Goal: Use online tool/utility: Utilize a website feature to perform a specific function

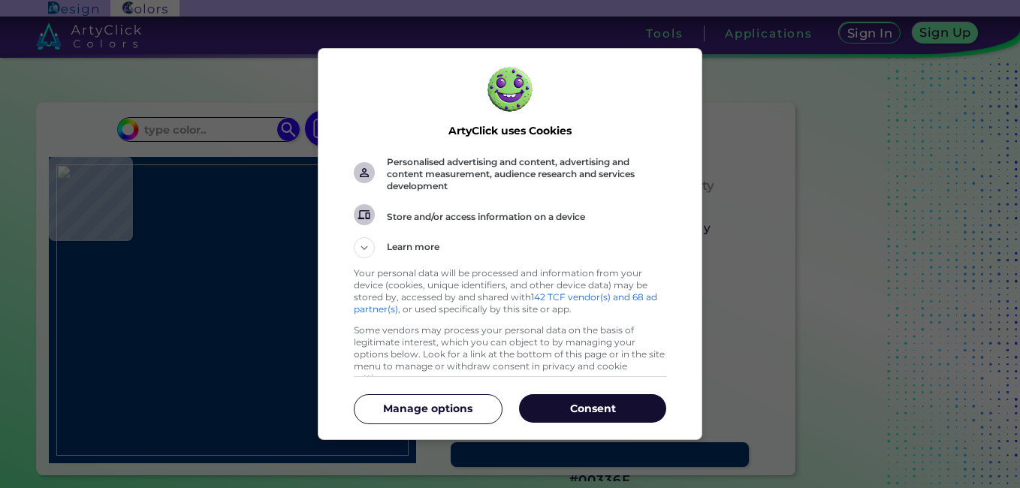
click at [580, 413] on p "Consent" at bounding box center [592, 408] width 147 height 15
click at [580, 412] on div "Color #00336F" at bounding box center [599, 455] width 343 height 86
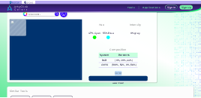
scroll to position [65, 0]
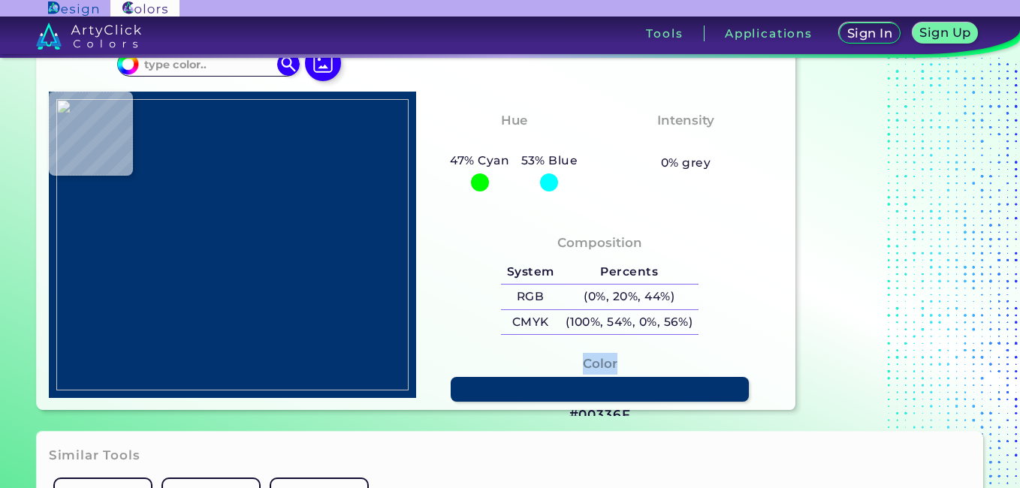
type input "#000000"
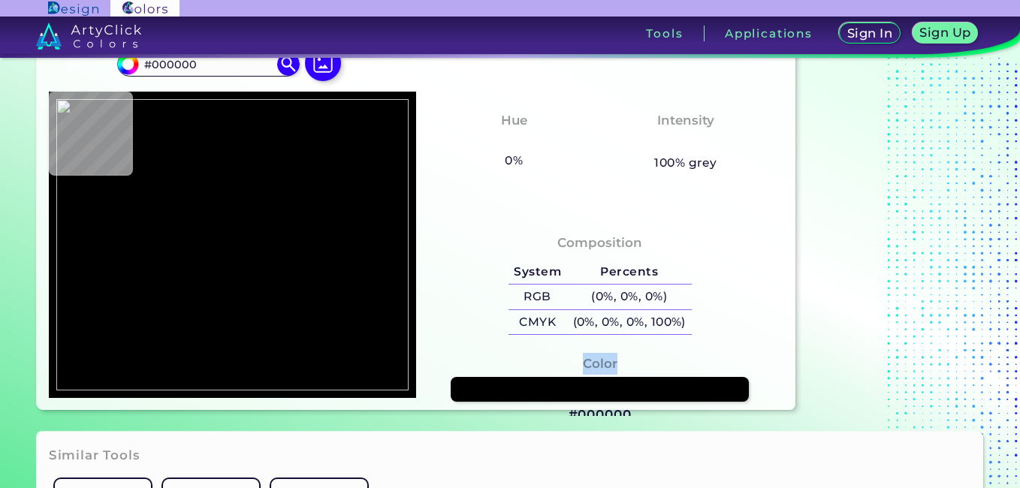
type input "#360a07"
type input "#360A07"
type input "#e7bfba"
type input "#E7BFBA"
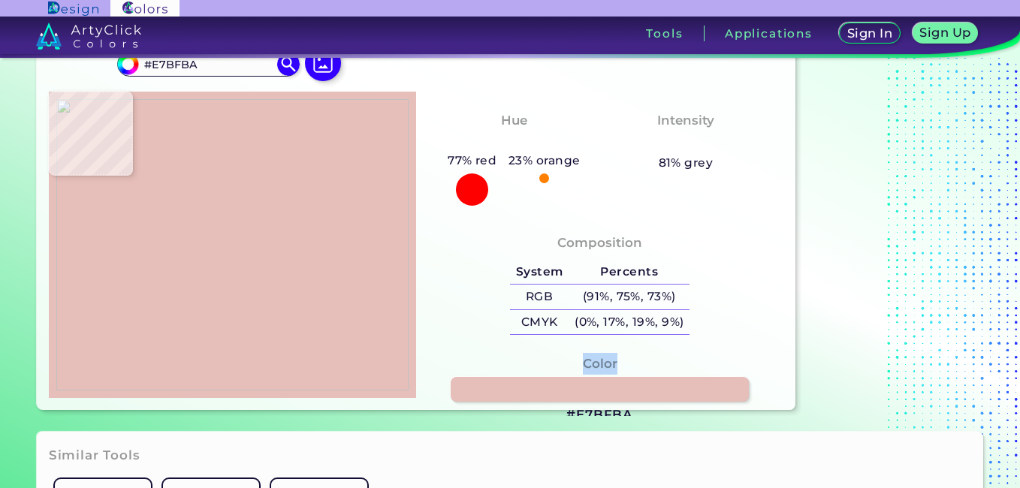
type input "#000000"
type input "#e7c0bb"
type input "#E7C0BB"
type input "#e7c0b9"
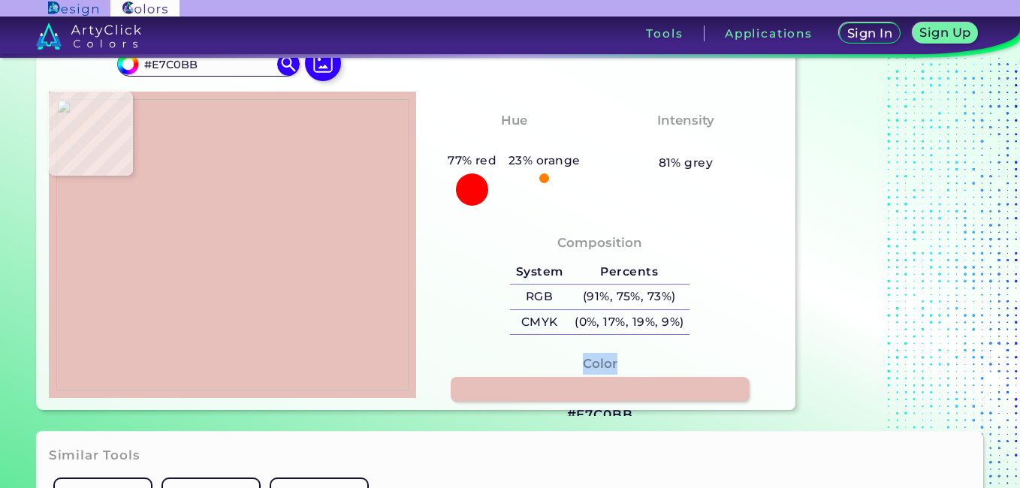
type input "#E7C0B9"
type input "#ddc5c2"
type input "#DDC5C2"
type input "#2d3530"
type input "#2D3530"
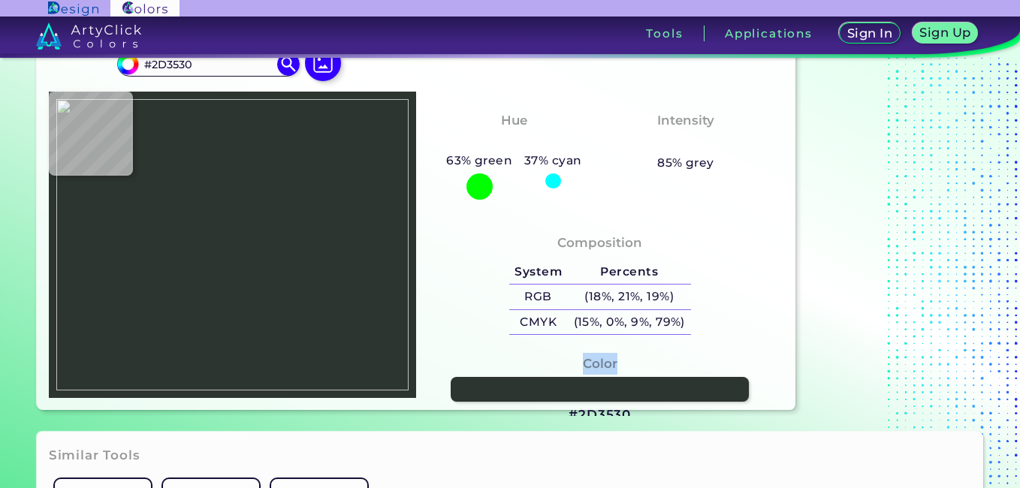
type input "#797870"
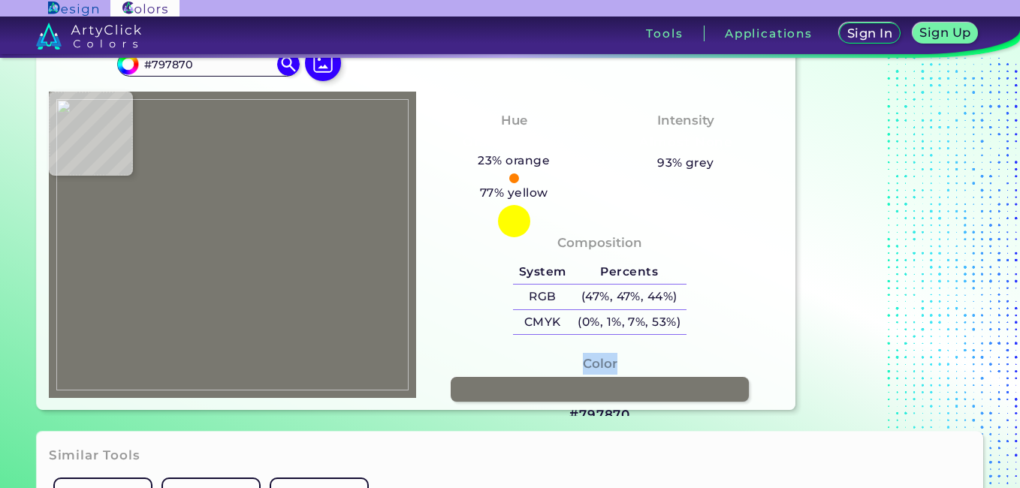
type input "#e3bbc1"
type input "#E3BBC1"
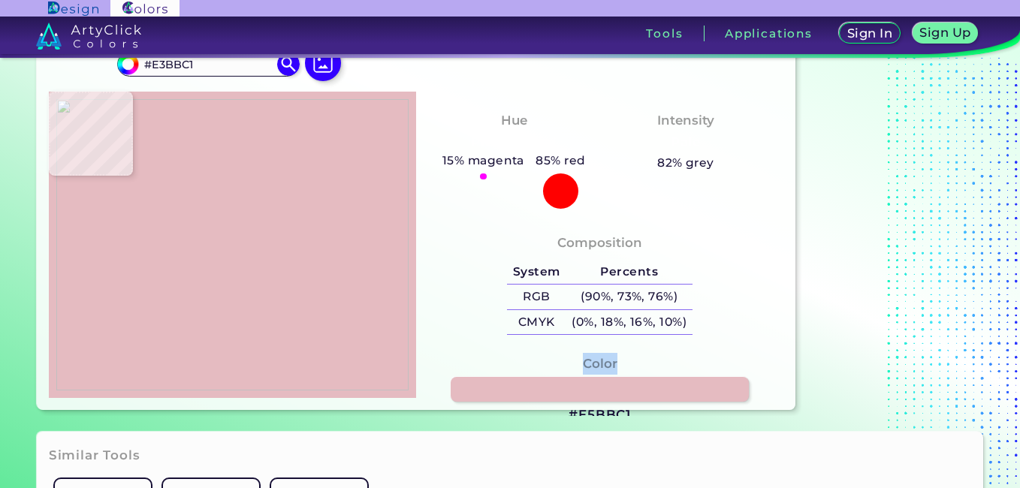
type input "#e5bbc1"
type input "#E5BBC1"
type input "#b0a8ab"
type input "#B0A8AB"
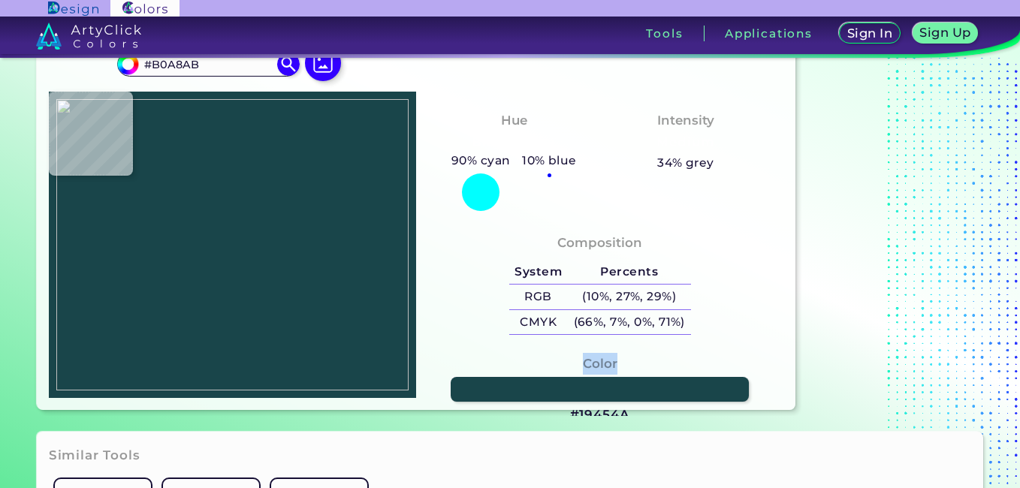
type input "#19454a"
type input "#19454A"
type input "#d7c7c6"
type input "#D7C7C6"
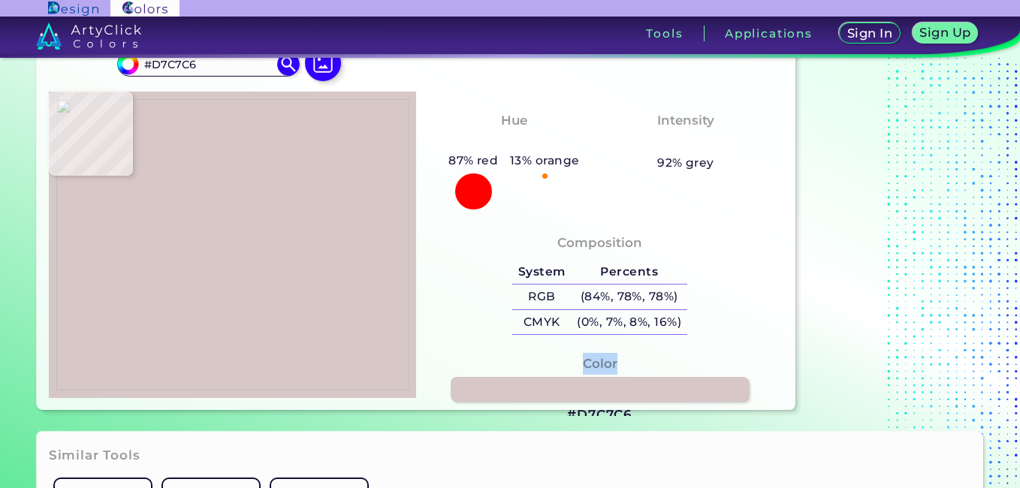
type input "#2a4442"
type input "#2A4442"
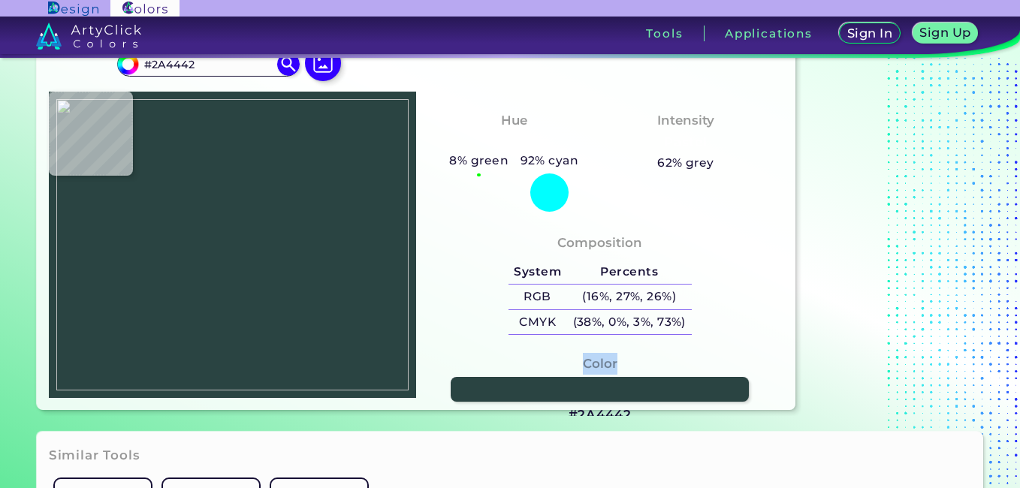
type input "#19454a"
type input "#19454A"
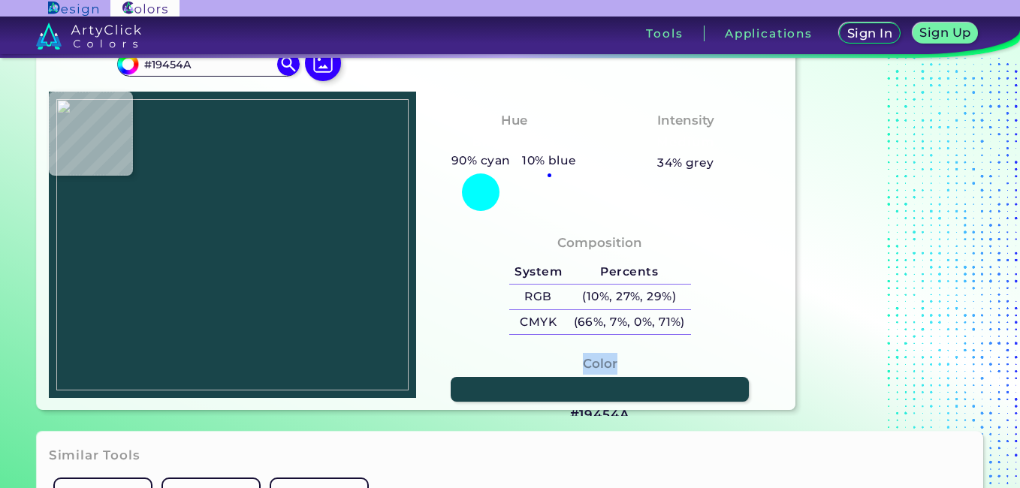
type input "#213e40"
type input "#213E40"
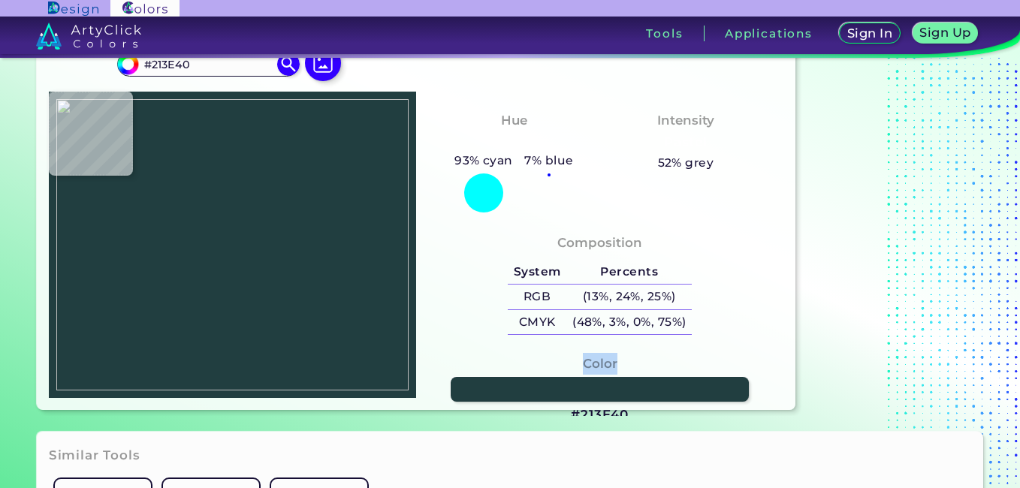
type input "#1f3f43"
type input "#1F3F43"
type input "#203c48"
type input "#203C48"
click at [199, 109] on img at bounding box center [232, 245] width 352 height 292
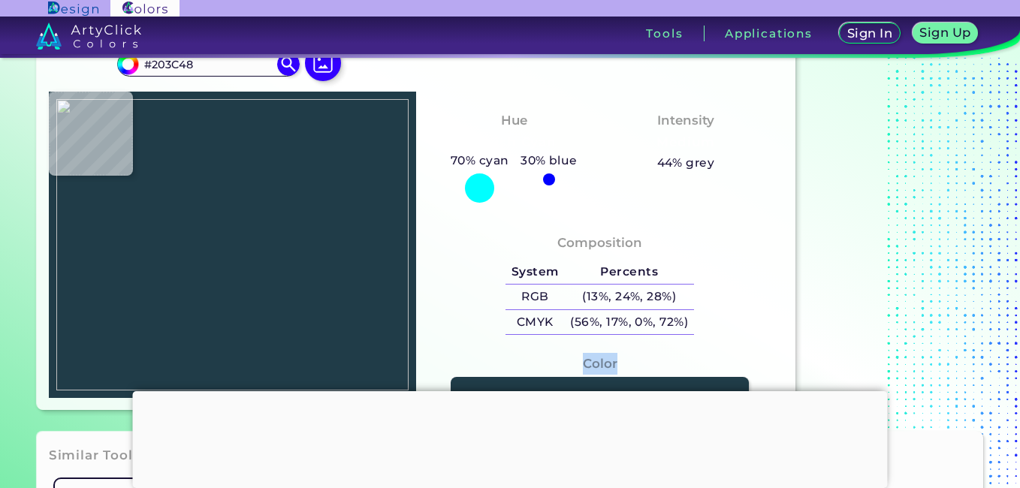
click at [199, 109] on img at bounding box center [232, 245] width 352 height 292
type input "#e3bfb9"
type input "#E3BFB9"
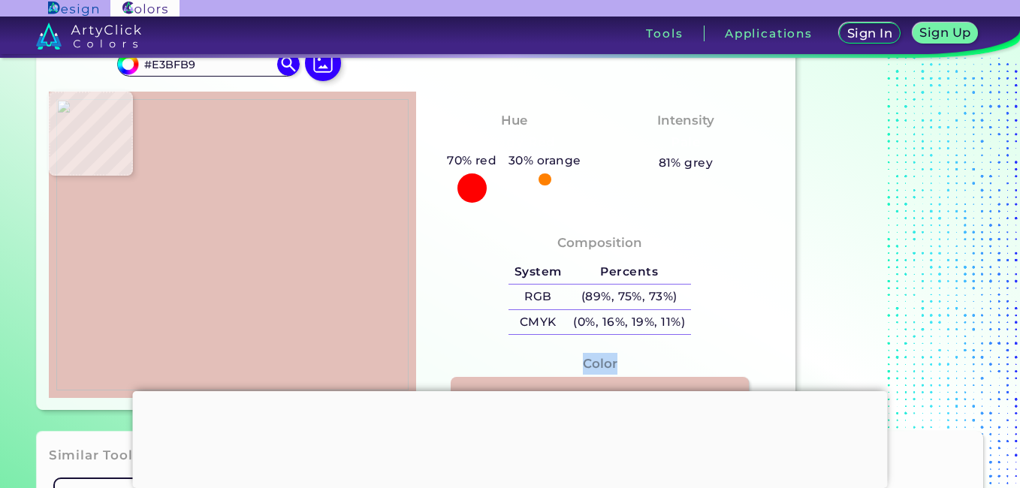
type input "#360808"
type input "#e1c3c0"
type input "#E1C3C0"
type input "#525150"
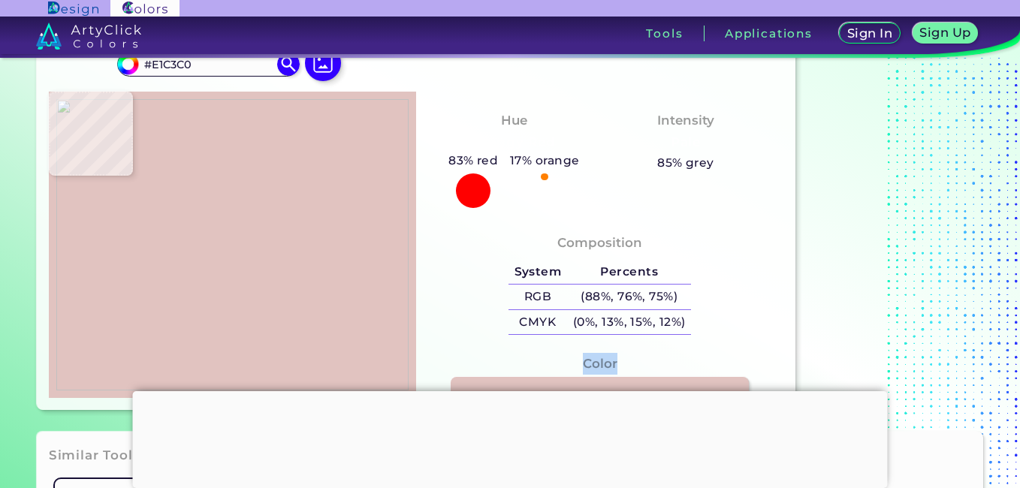
type input "#525150"
type input "#989b9a"
type input "#989B9A"
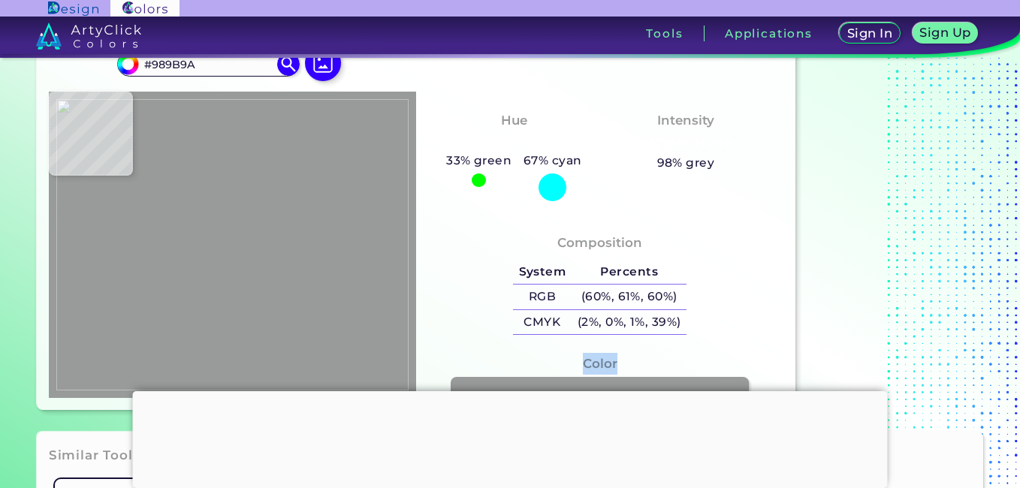
type input "#9d9f9e"
type input "#9D9F9E"
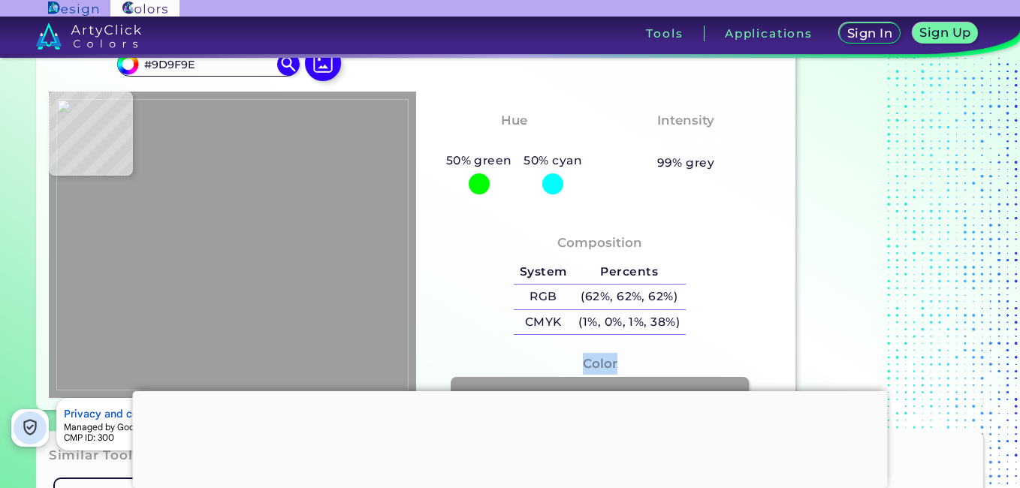
type input "#9c9c9b"
type input "#9C9C9B"
type input "#1d3c3e"
type input "#1D3C3E"
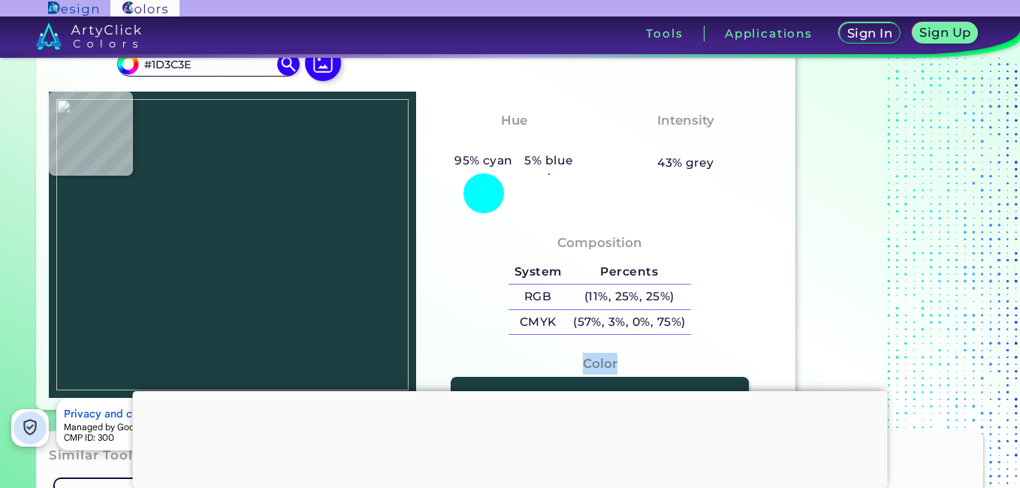
type input "#1c3f41"
type input "#1C3F41"
type input "#1b3d40"
type input "#1B3D40"
type input "#1f3a44"
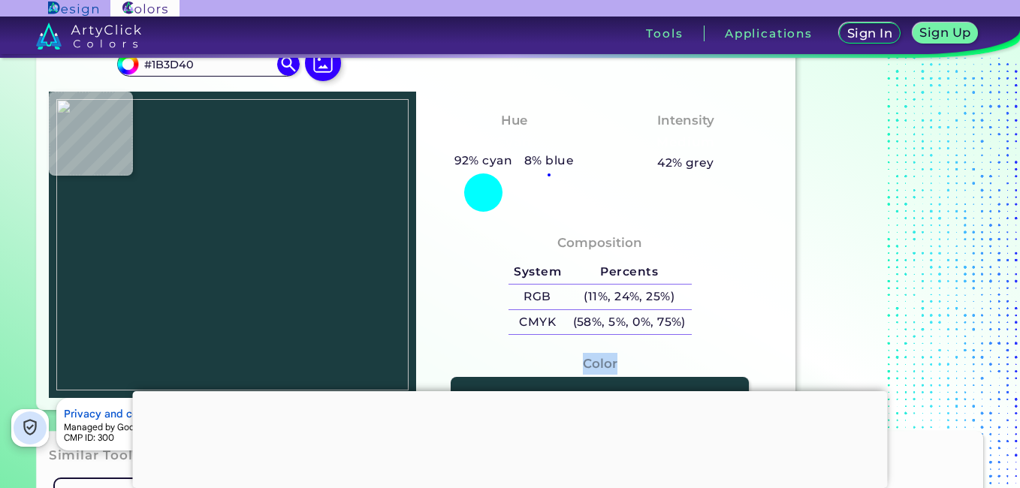
type input "#1F3A44"
type input "#174042"
click at [164, 110] on img at bounding box center [232, 245] width 352 height 292
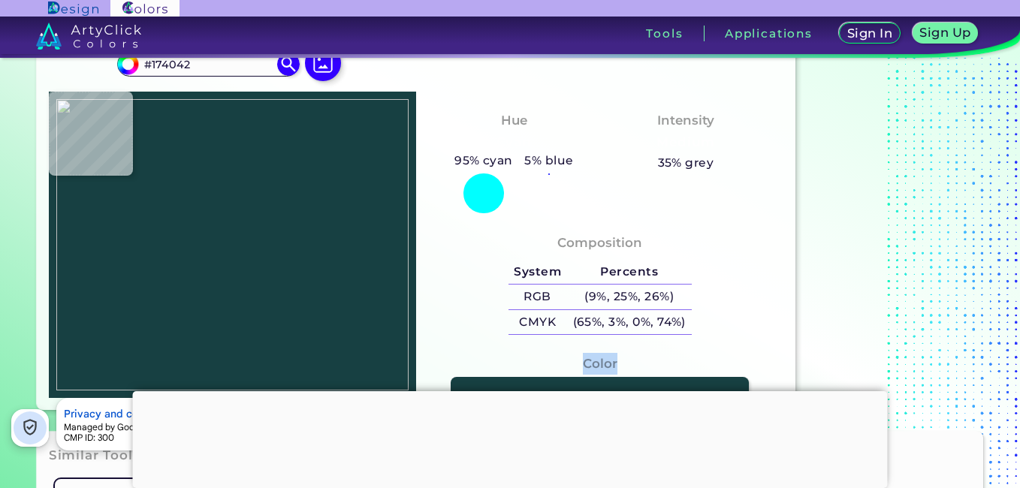
type input "#1c3f41"
type input "#1C3F41"
type input "#9c9b9a"
type input "#9C9B9A"
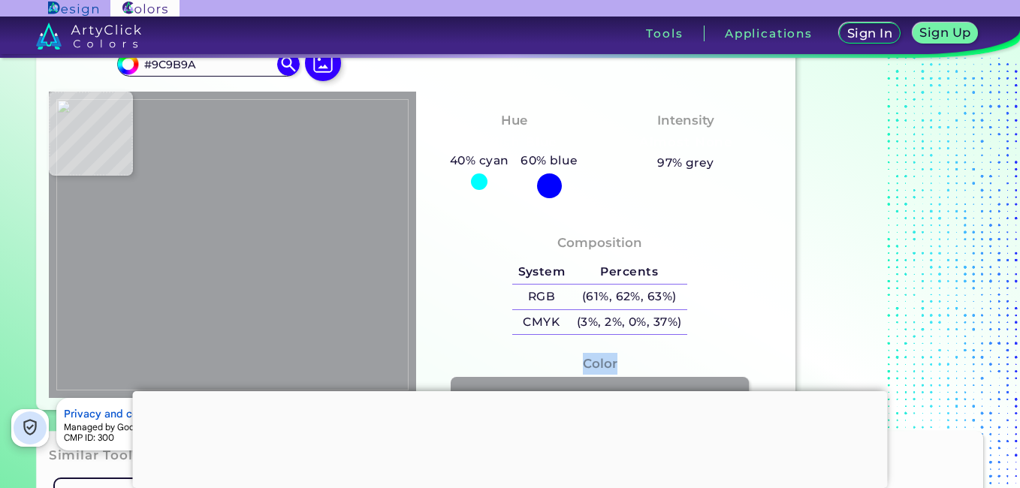
type input "#9c9ea1"
type input "#9C9EA1"
type input "#9e9fa0"
type input "#9E9FA0"
type input "#213c44"
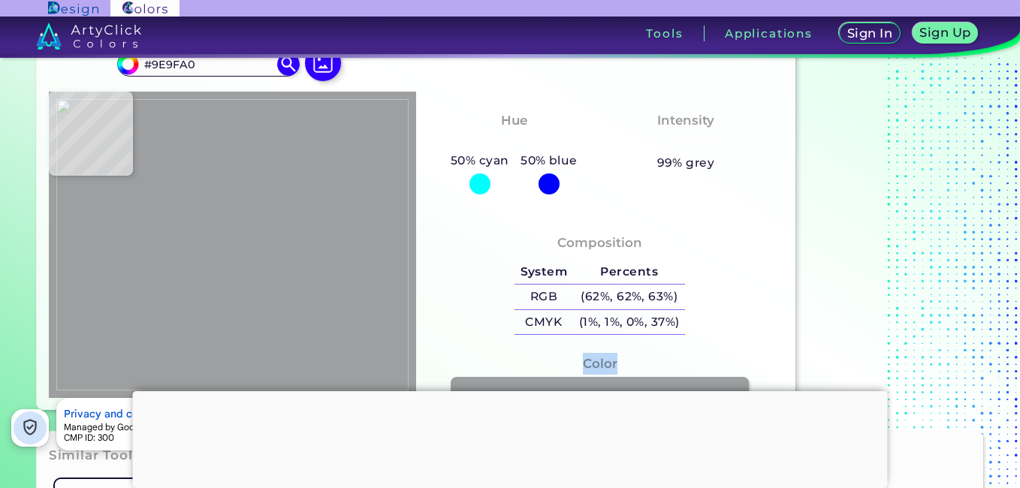
type input "#213C44"
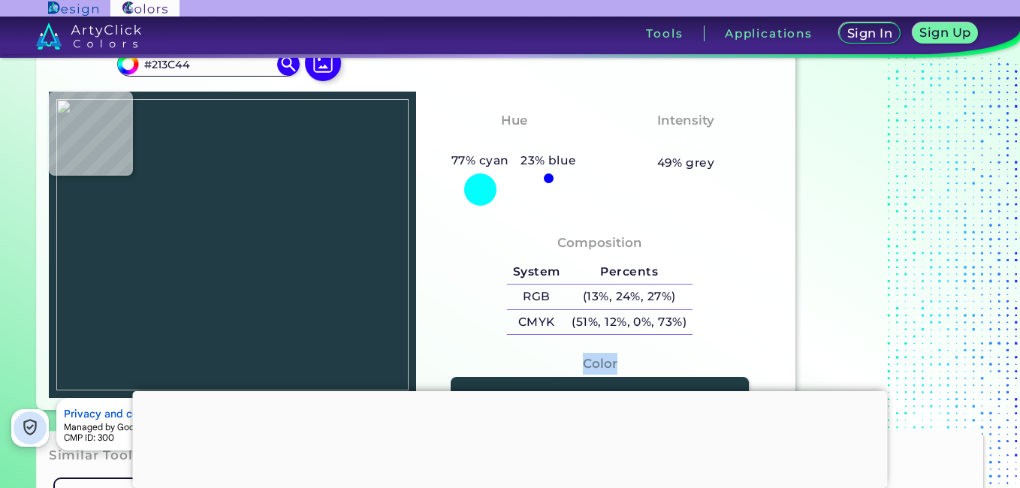
type input "#1f3a44"
type input "#1F3A44"
type input "#3b3f44"
type input "#3B3F44"
type input "#d5c3bf"
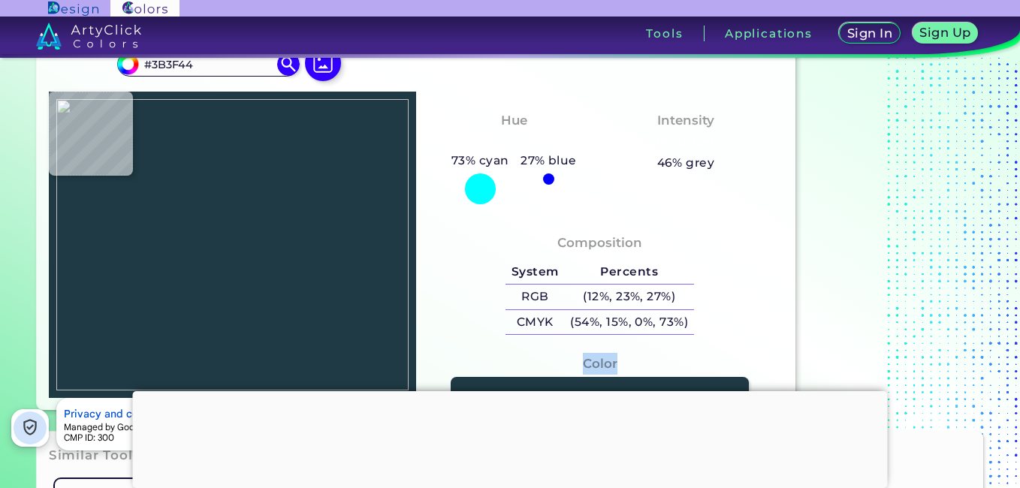
type input "#D5C3BF"
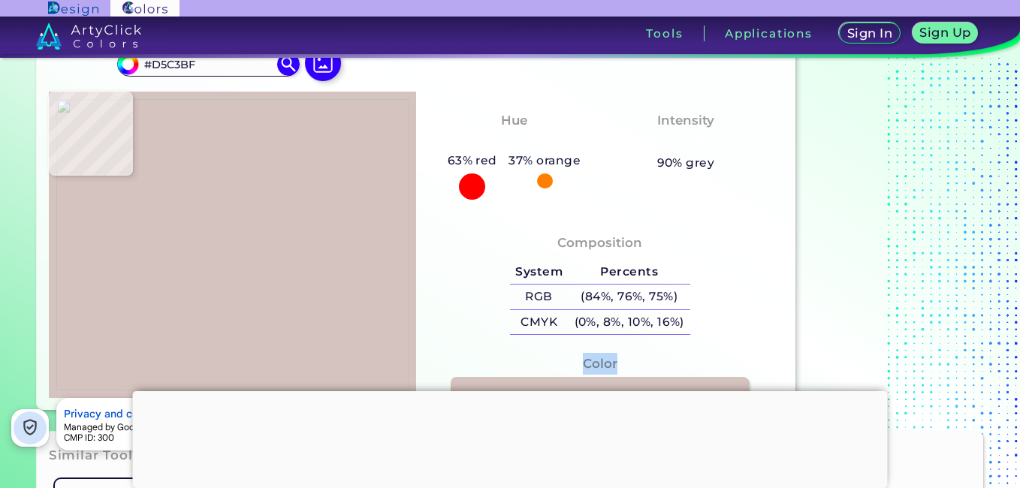
type input "#918885"
type input "#d6c8c3"
type input "#D6C8C3"
type input "#918885"
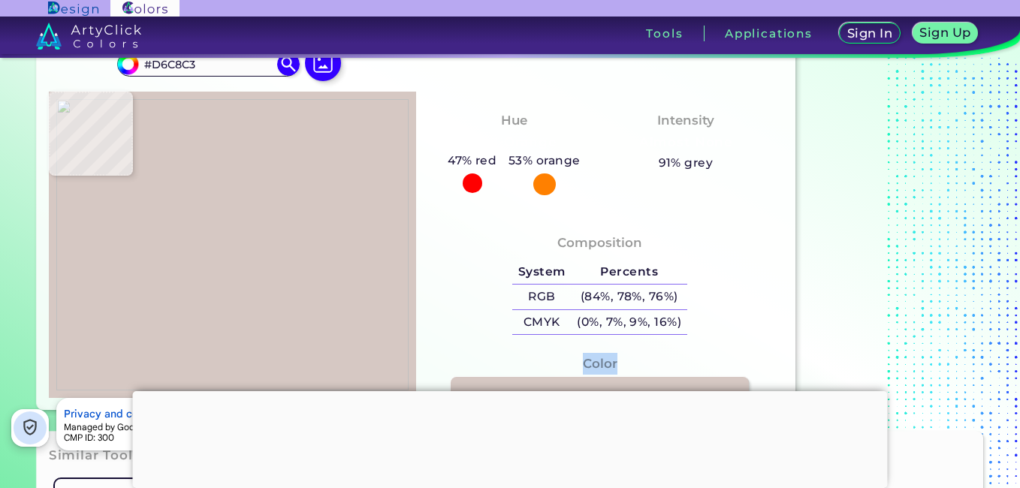
type input "#918885"
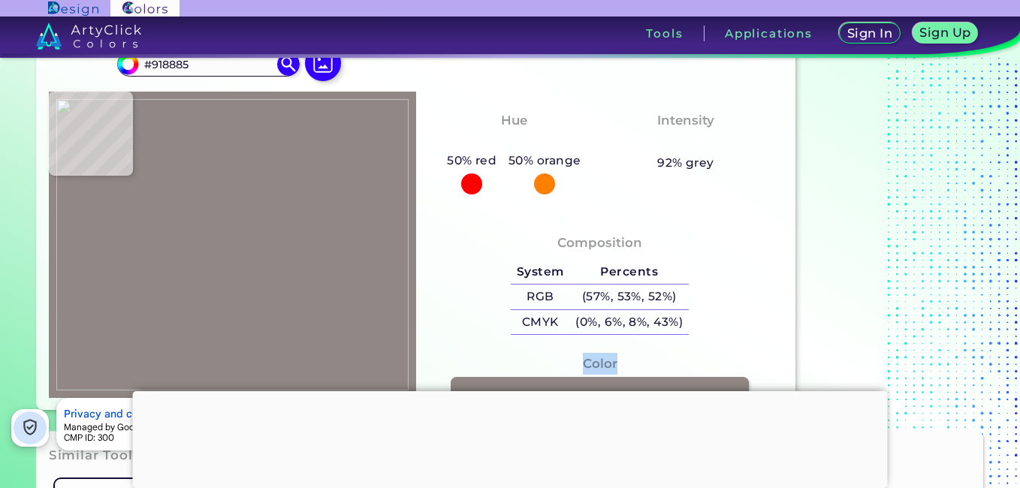
type input "#26393d"
type input "#26393D"
type input "#163c3f"
type input "#163C3F"
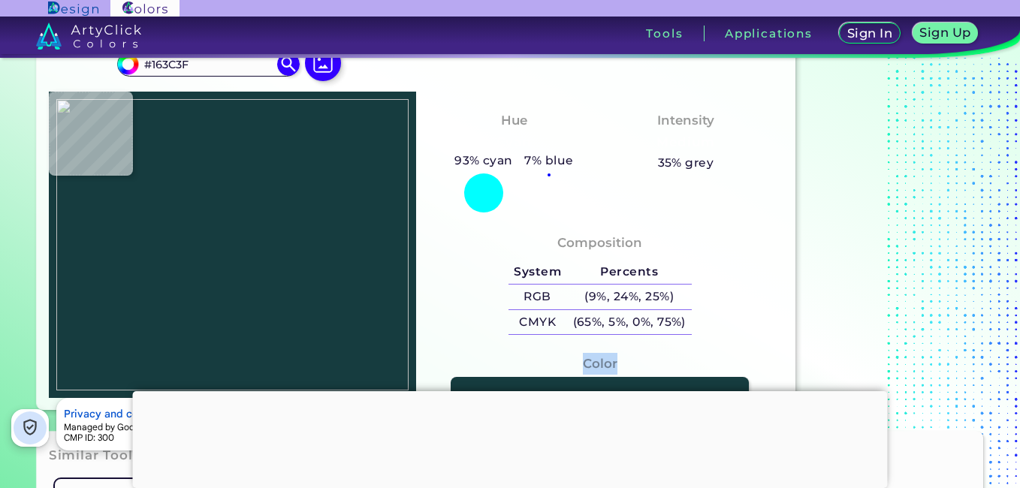
type input "#174041"
type input "#174042"
type input "#384144"
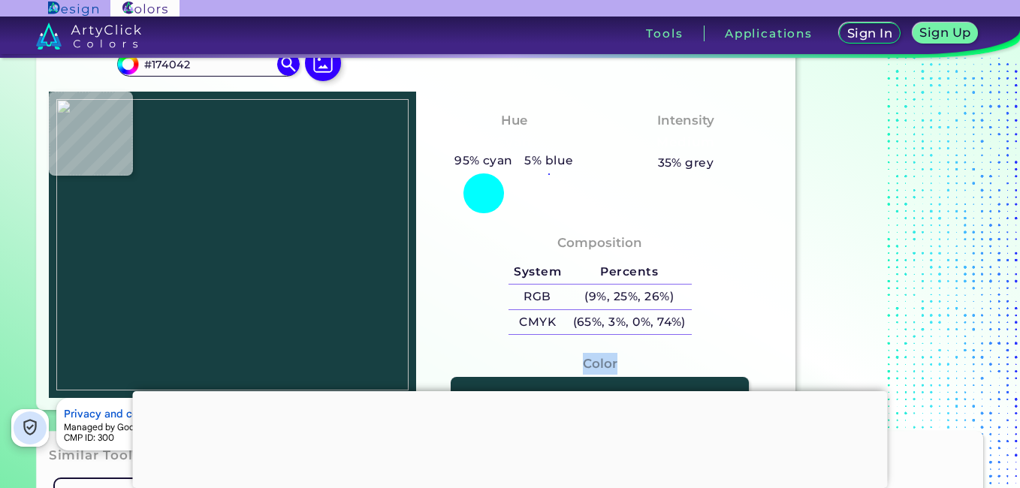
type input "#384144"
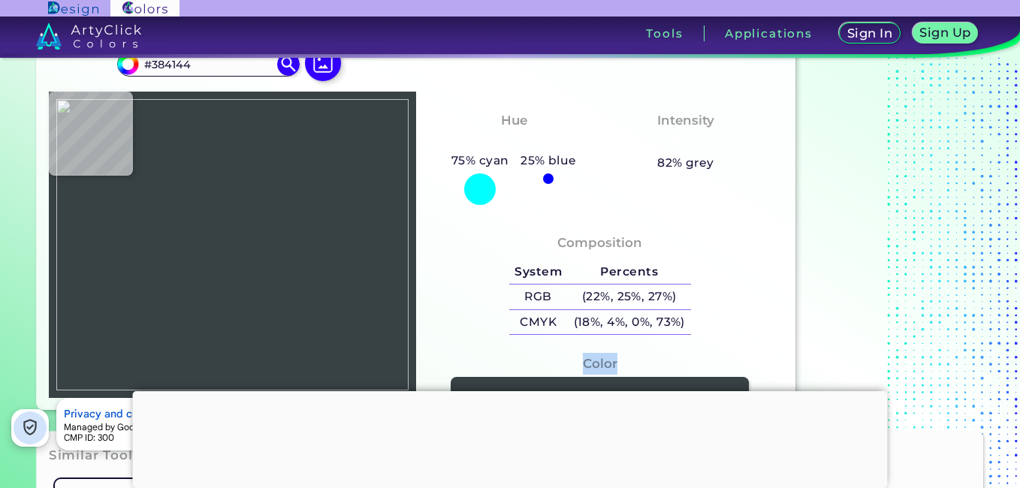
type input "#334346"
type input "#26393d"
type input "#26393D"
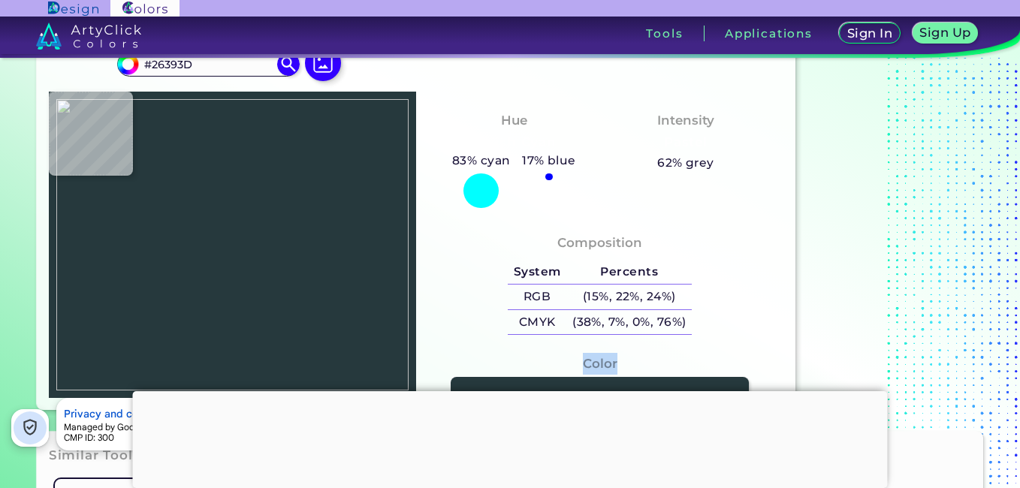
type input "#334548"
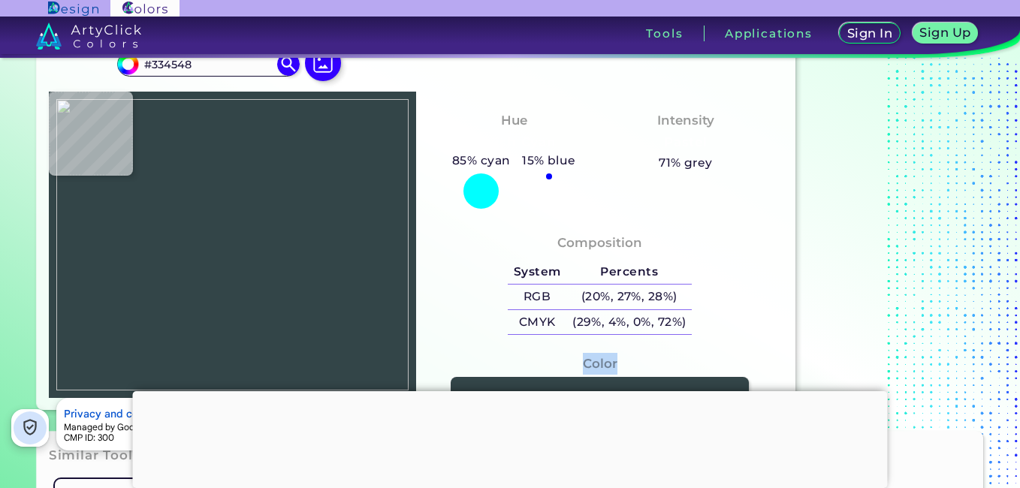
type input "#374446"
type input "#384143"
type input "#384146"
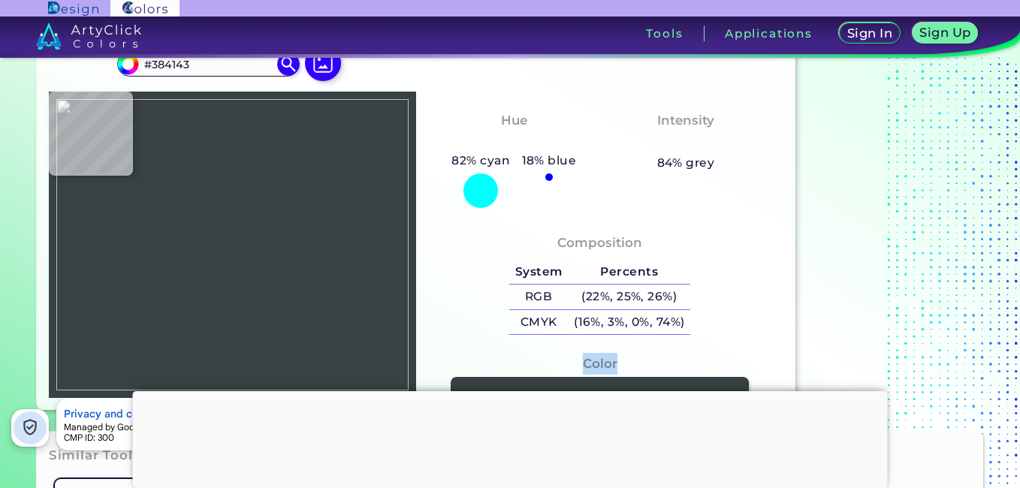
type input "#384146"
type input "#384143"
type input "#374446"
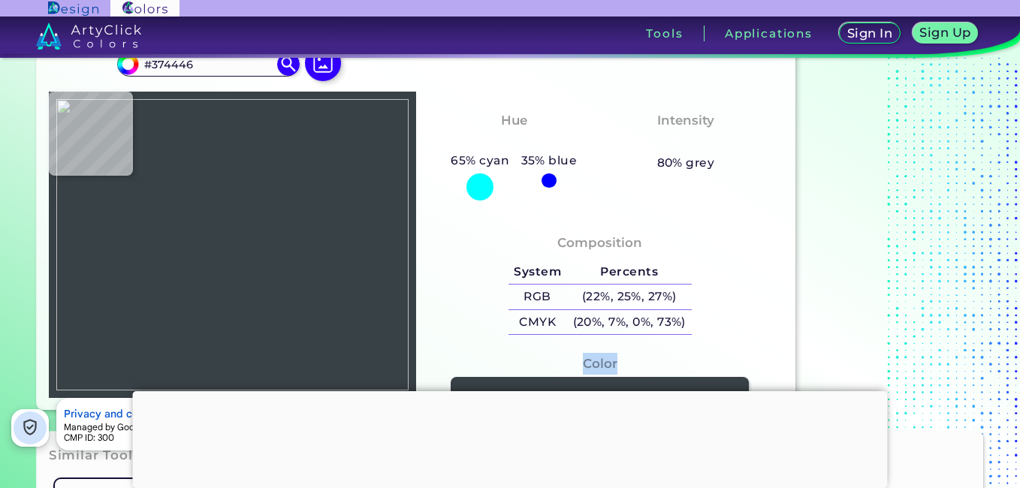
type input "#334548"
type input "#26393d"
type input "#26393D"
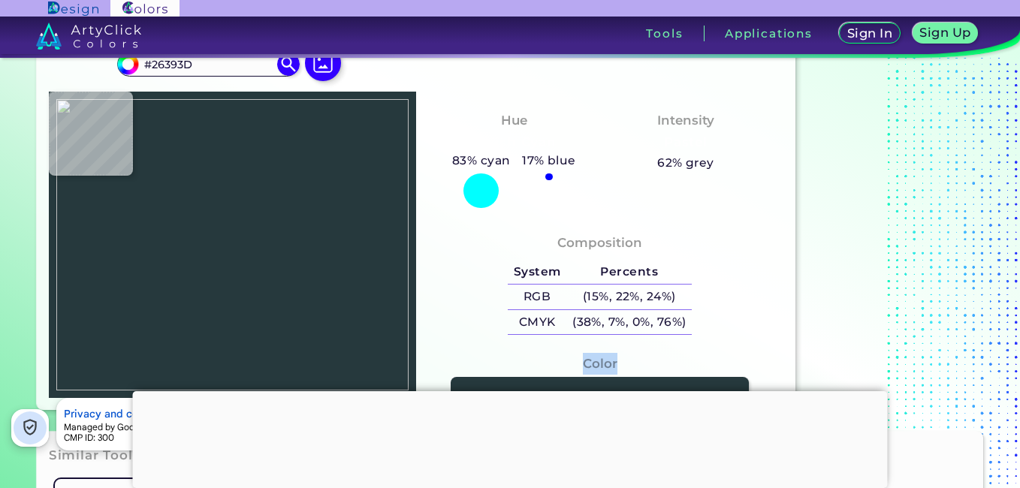
type input "#1c4245"
type input "#1C4245"
type input "#e7c0bb"
type input "#E7C0BB"
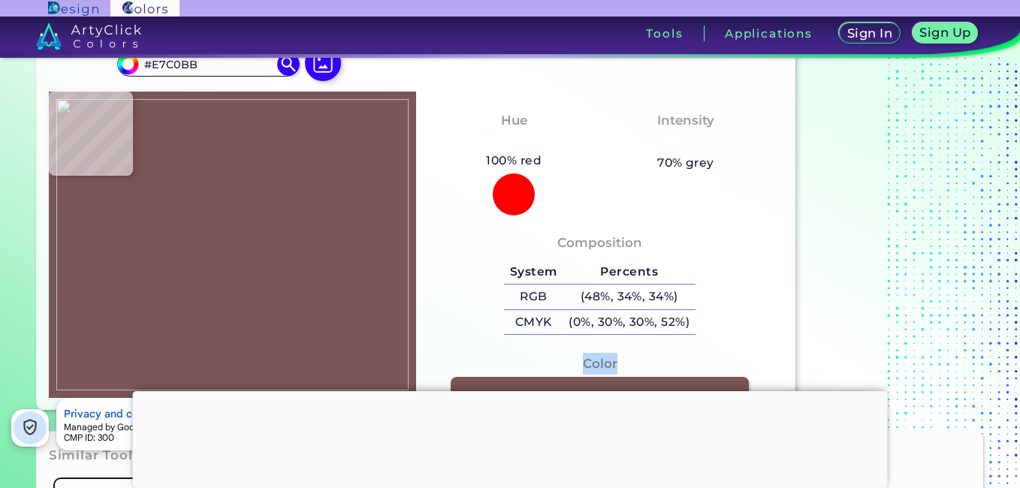
type input "#7a5656"
type input "#7A5656"
type input "#360808"
type input "#e7c0bb"
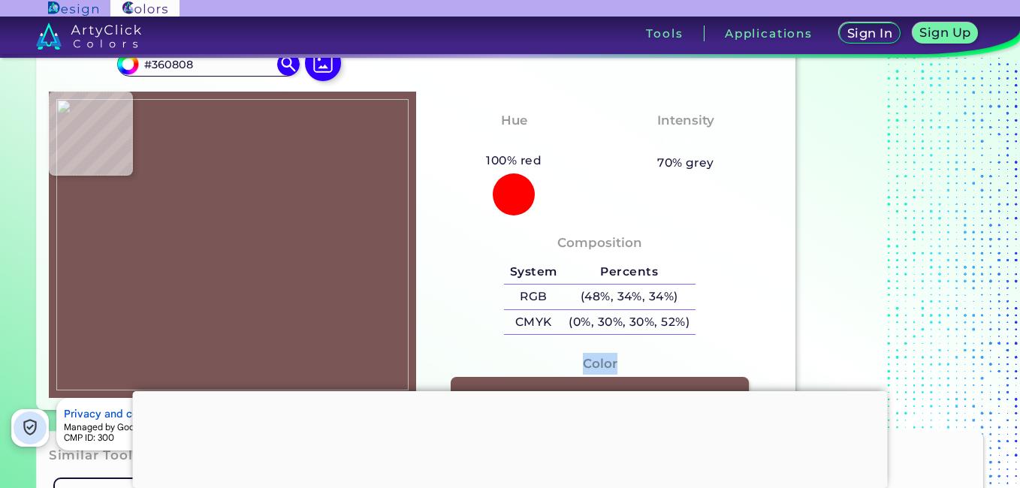
type input "#E7C0BB"
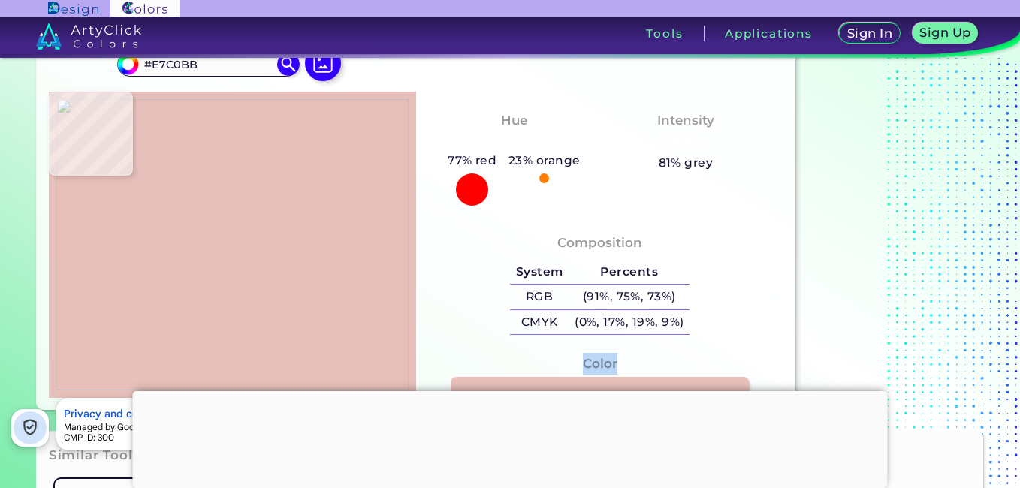
type input "#360808"
type input "#e7c0bb"
type input "#E7C0BB"
type input "#e6bfb8"
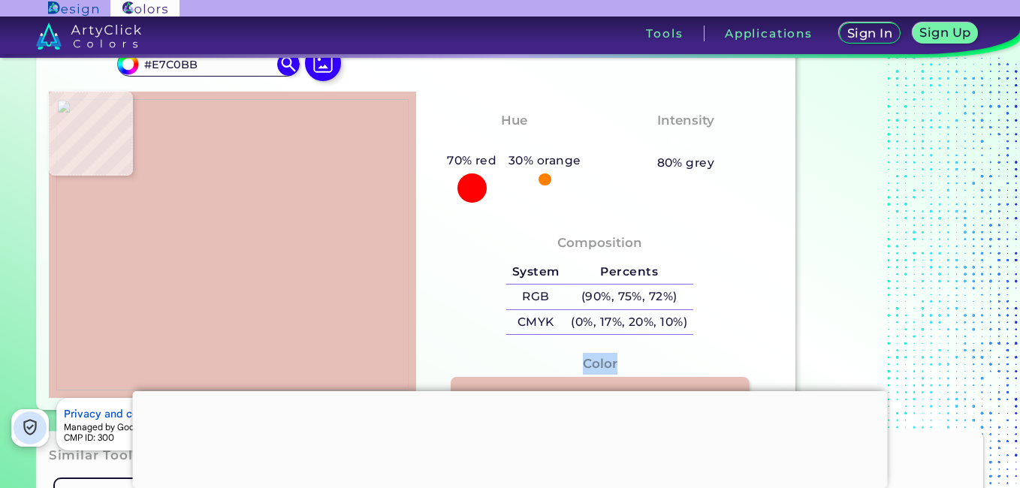
type input "#E6BFB8"
type input "#e7c0bb"
type input "#E7C0BB"
type input "#e5c5c1"
type input "#E5C5C1"
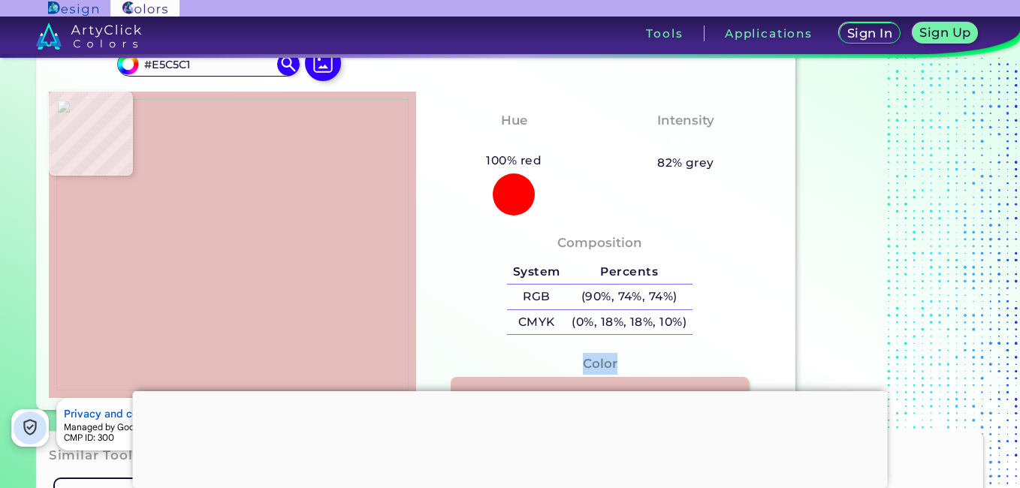
type input "#e6bdbd"
type input "#E6BDBD"
type input "#dfc2c3"
type input "#DFC2C3"
type input "#e2c2c4"
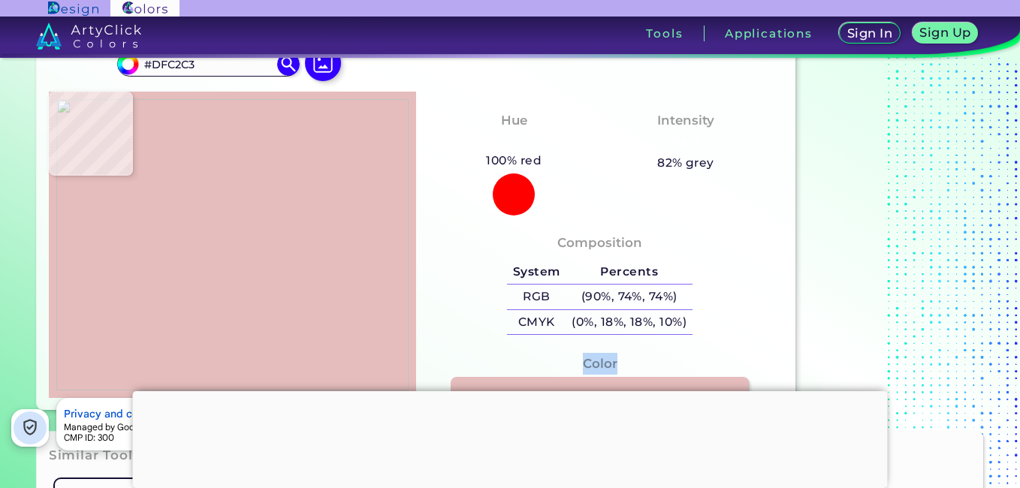
type input "#E2C2C4"
type input "#e8bfb8"
type input "#E8BFB8"
type input "#dfc1bc"
type input "#DFC1BC"
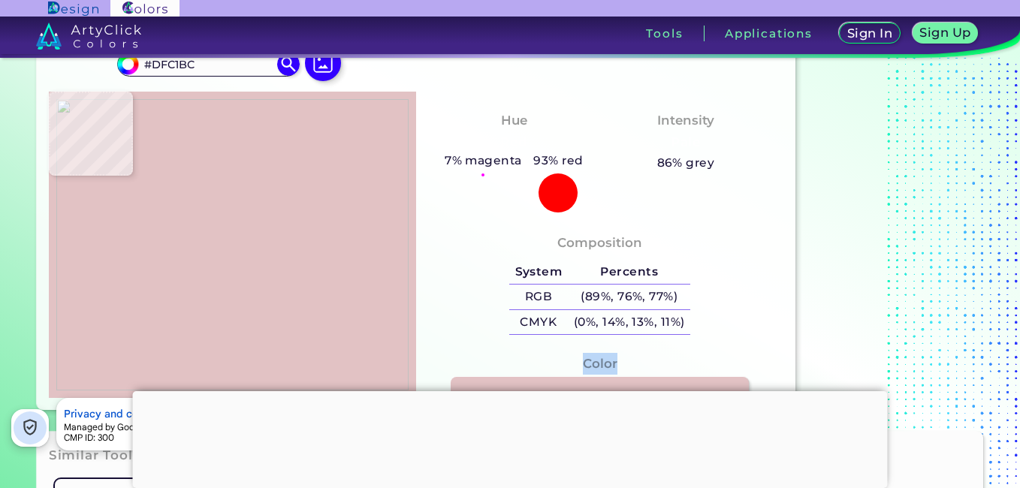
type input "#dec2bb"
type input "#DEC2BB"
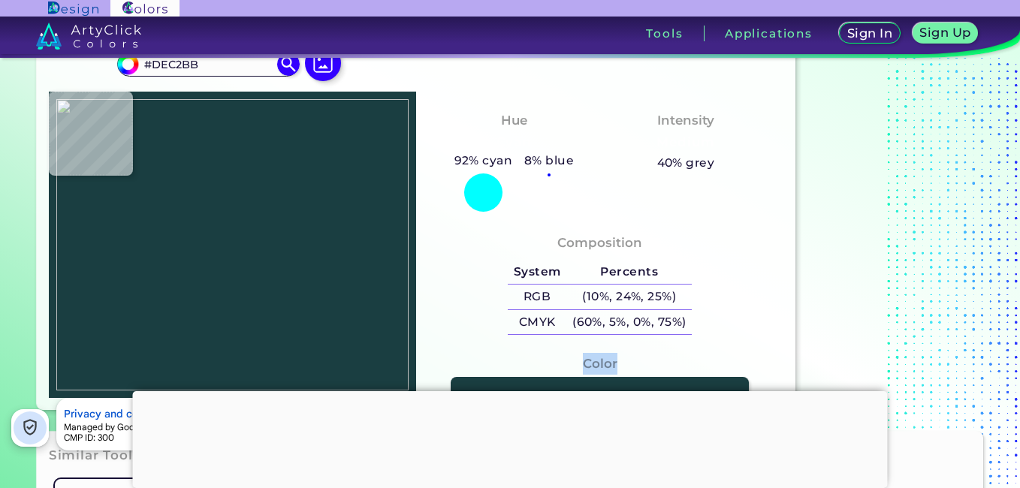
type input "#1a3e41"
type input "#1A3E41"
type input "#173e44"
type input "#173E44"
type input "#e9c8c3"
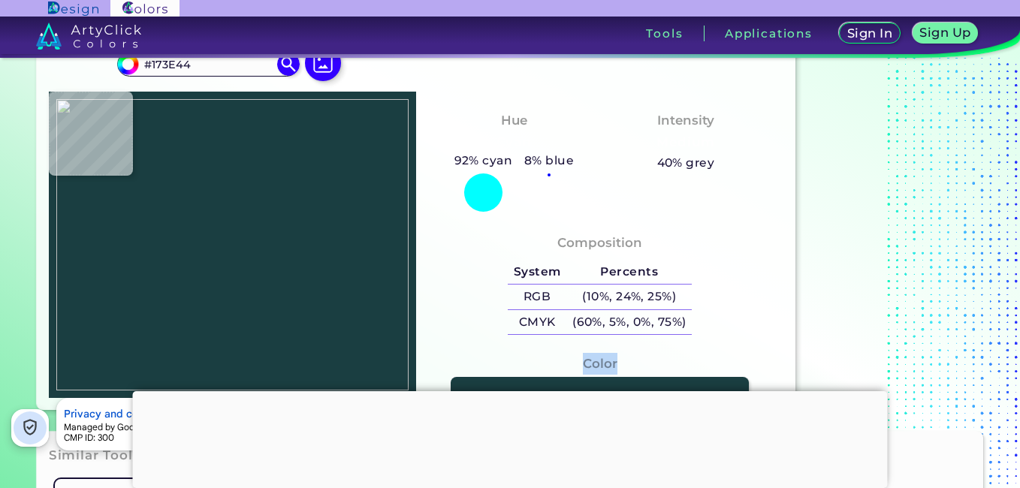
type input "#E9C8C3"
type input "#675753"
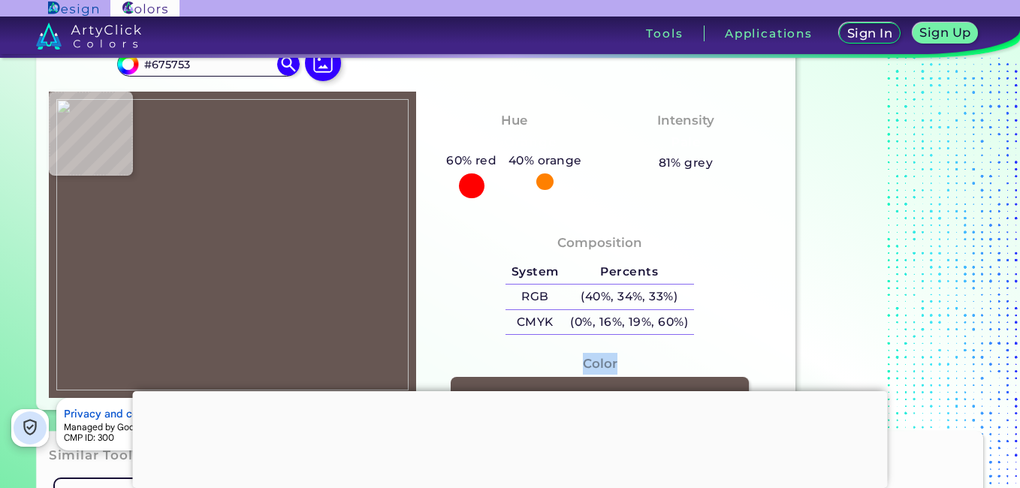
type input "#dac2be"
type input "#DAC2BE"
type input "#e8c0bc"
type input "#E8C0BC"
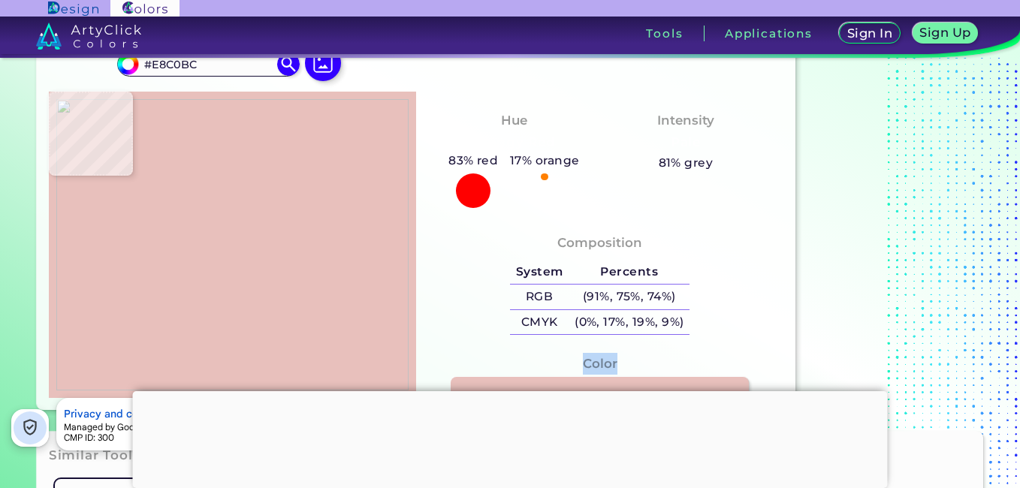
type input "#e5bfbd"
type input "#E5BFBD"
type input "#293a37"
type input "#293A37"
type input "#213a44"
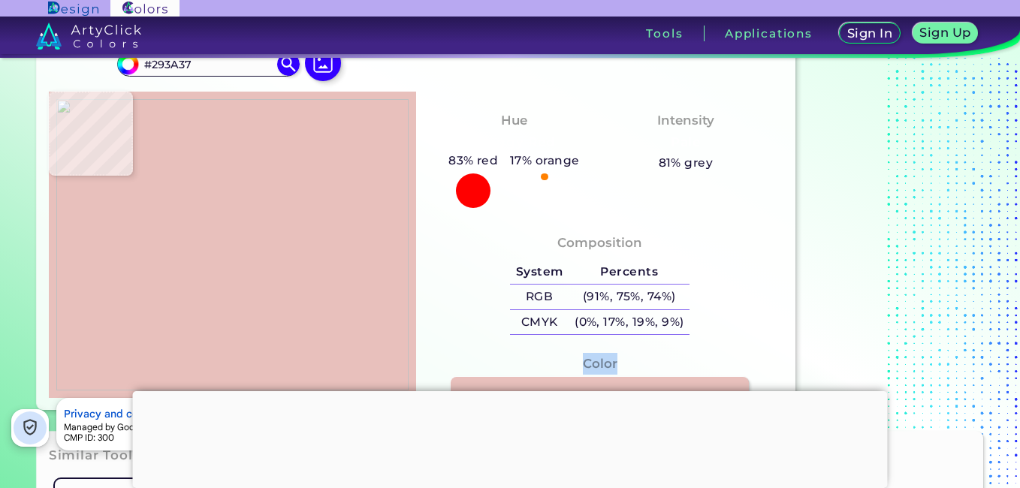
type input "#213A44"
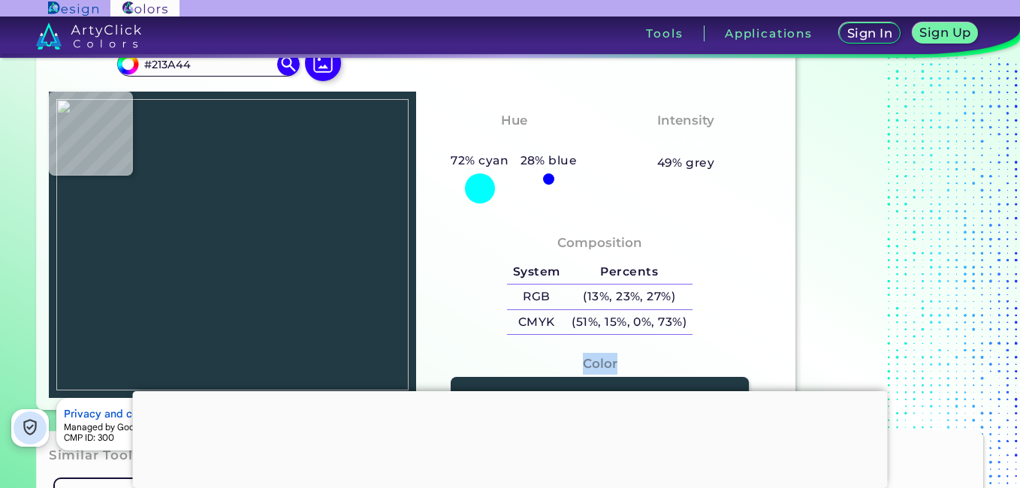
type input "#aca7aa"
type input "#ACA7AA"
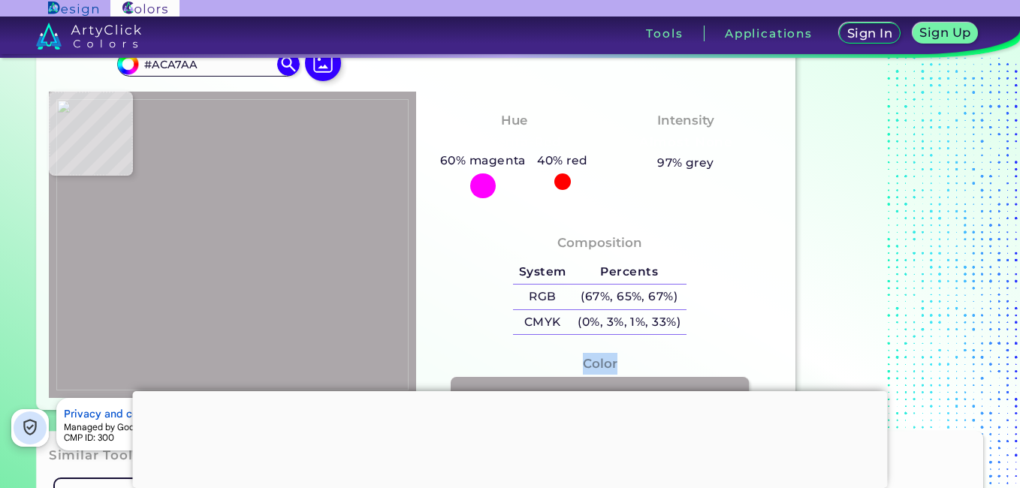
type input "#e7c1bb"
type input "#E7C1BB"
type input "#e9c0b7"
type input "#E9C0B7"
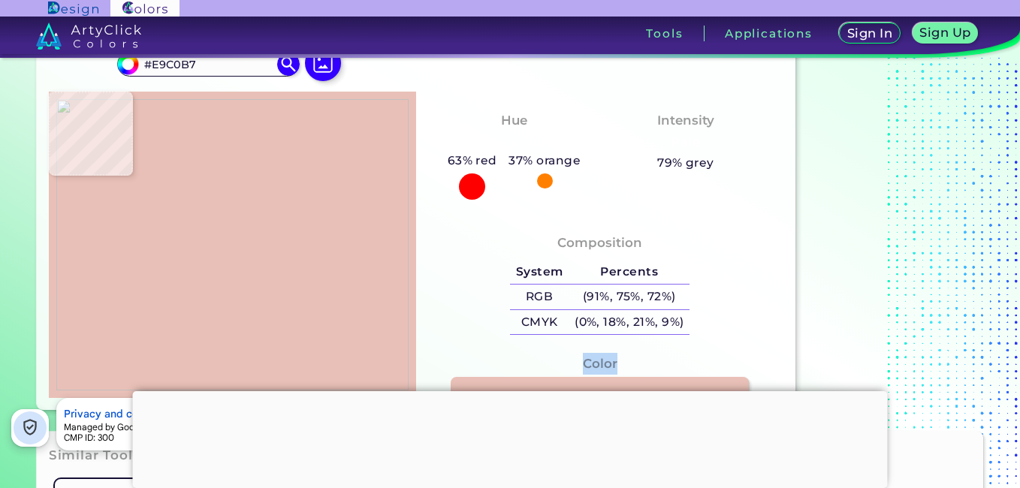
type input "#e7c1bb"
type input "#E7C1BB"
type input "#aca7aa"
type input "#ACA7AA"
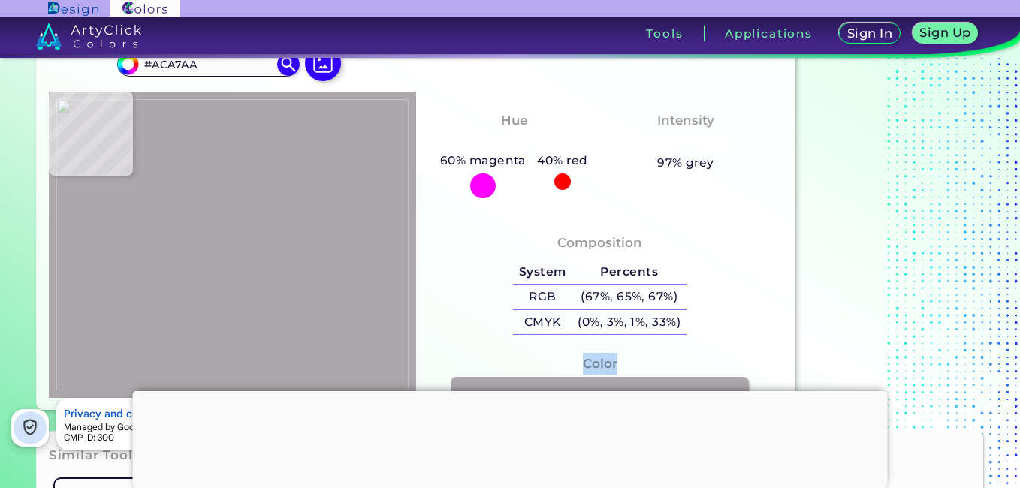
type input "#213a44"
type input "#213A44"
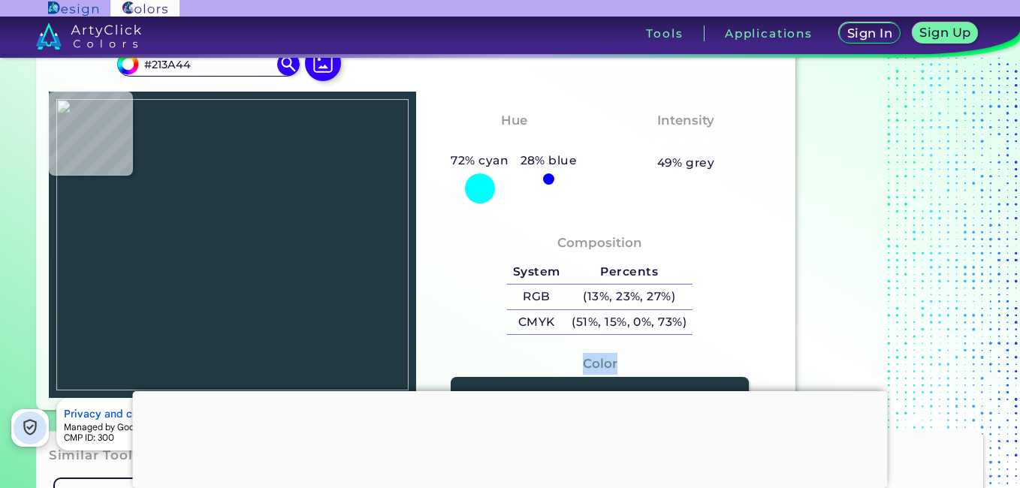
type input "#183f45"
type input "#183F45"
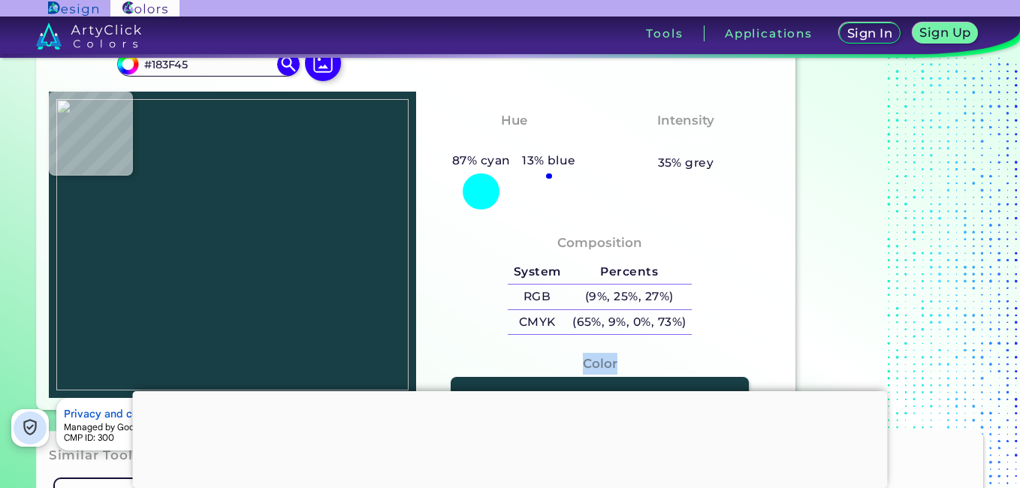
type input "#213a44"
type input "#213A44"
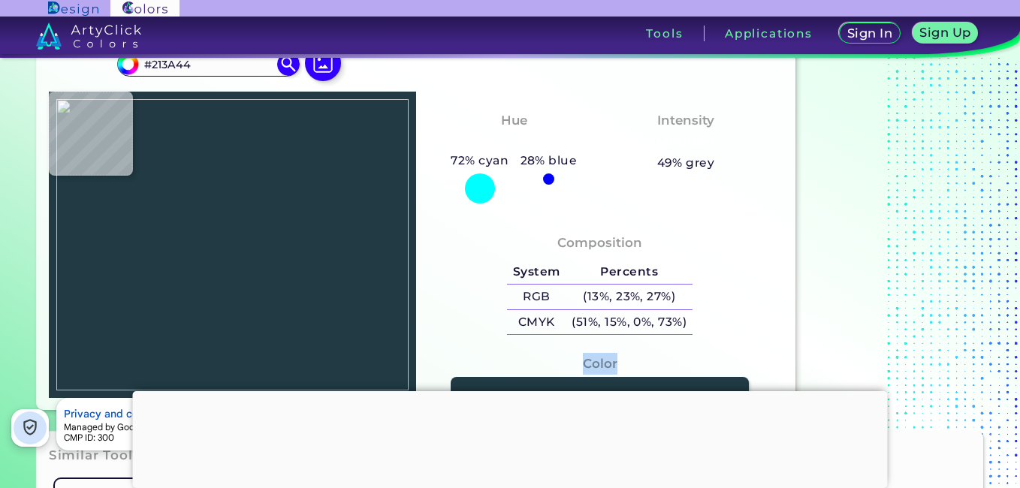
type input "#223e3e"
type input "#223E3E"
type input "#273842"
type input "#134045"
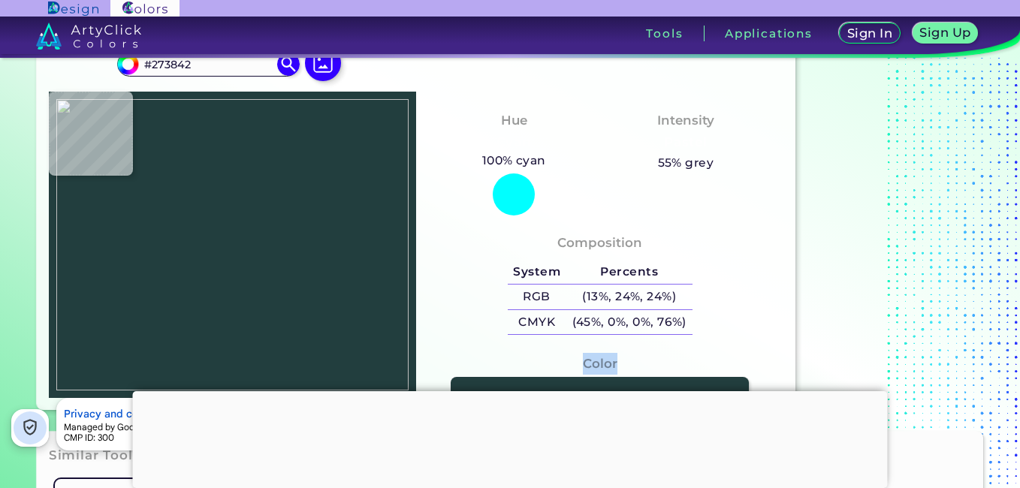
type input "#134045"
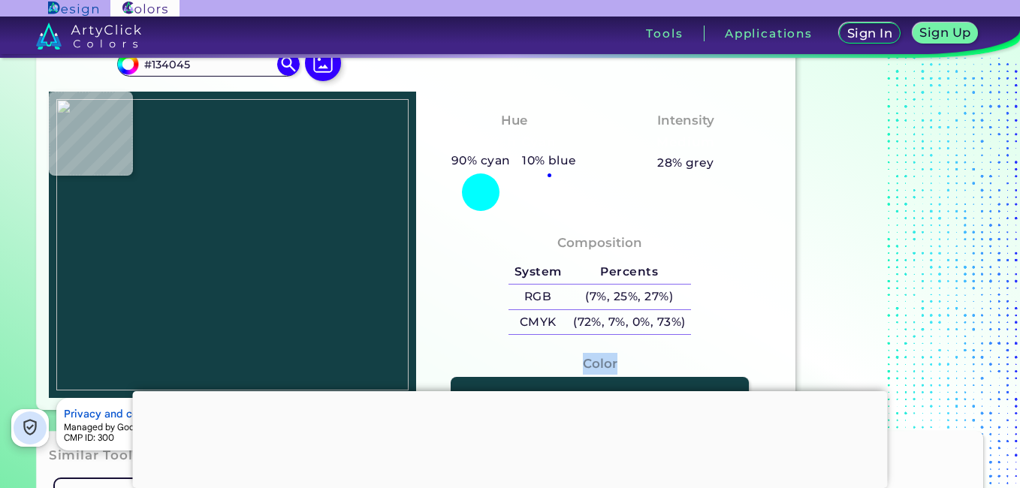
type input "#203d41"
type input "#203D41"
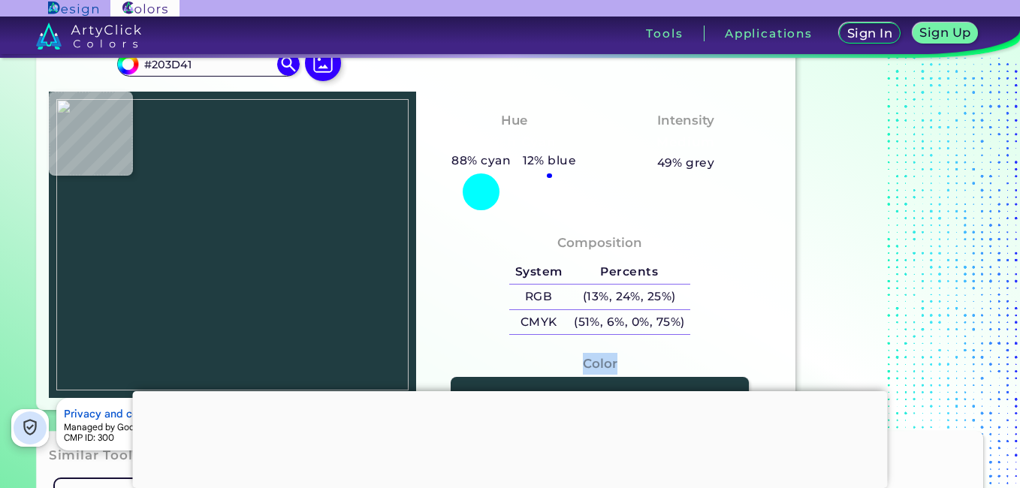
type input "#134045"
type input "#273842"
type input "#213a44"
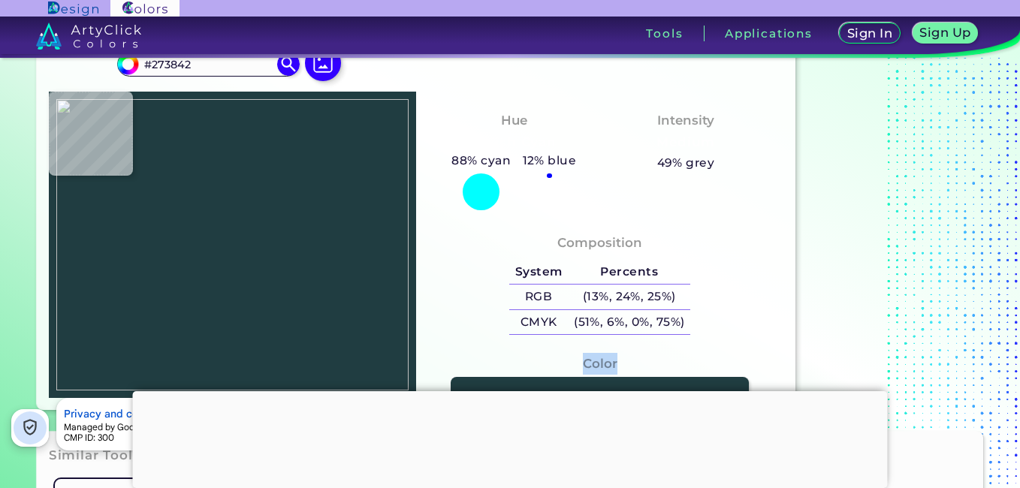
type input "#213A44"
type input "#243c45"
type input "#243C45"
type input "#174045"
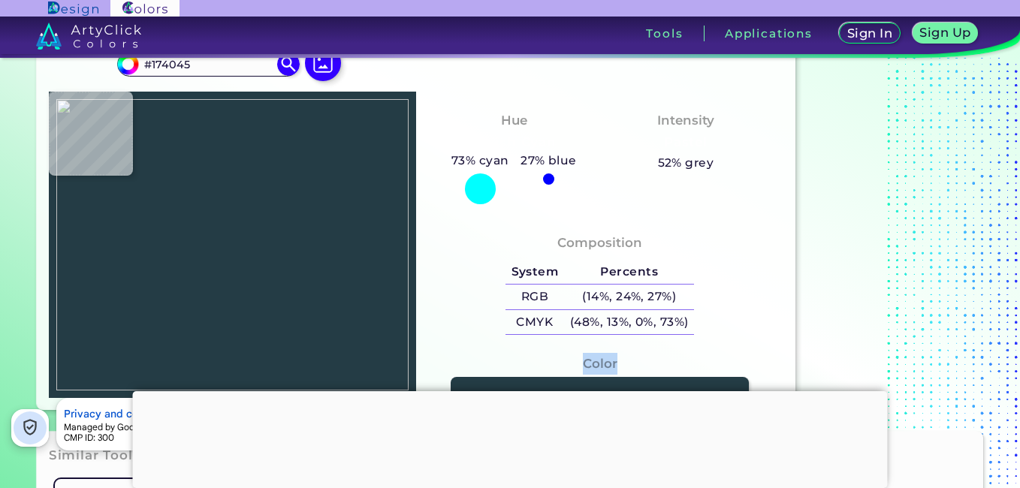
type input "#dbc5bd"
type input "#DBC5BD"
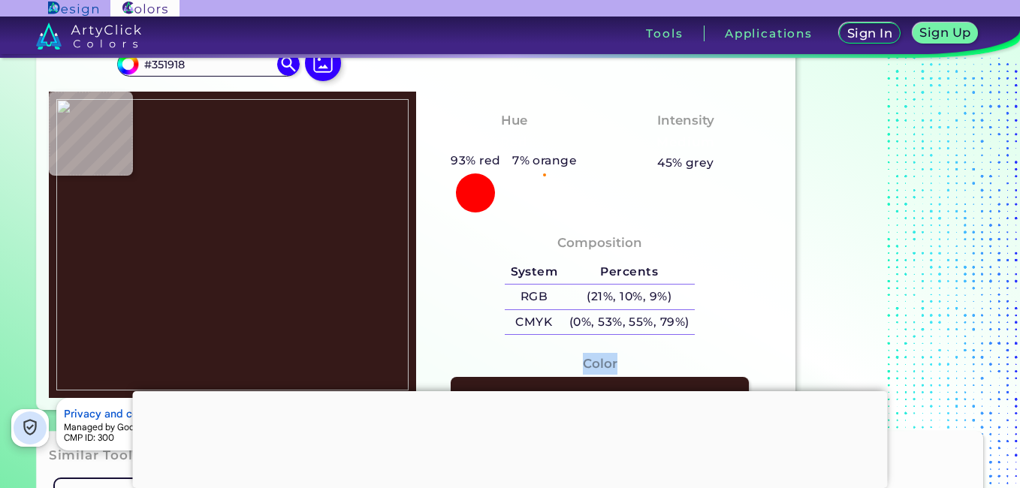
drag, startPoint x: 264, startPoint y: 200, endPoint x: 388, endPoint y: 145, distance: 136.2
click at [388, 145] on img at bounding box center [232, 245] width 352 height 292
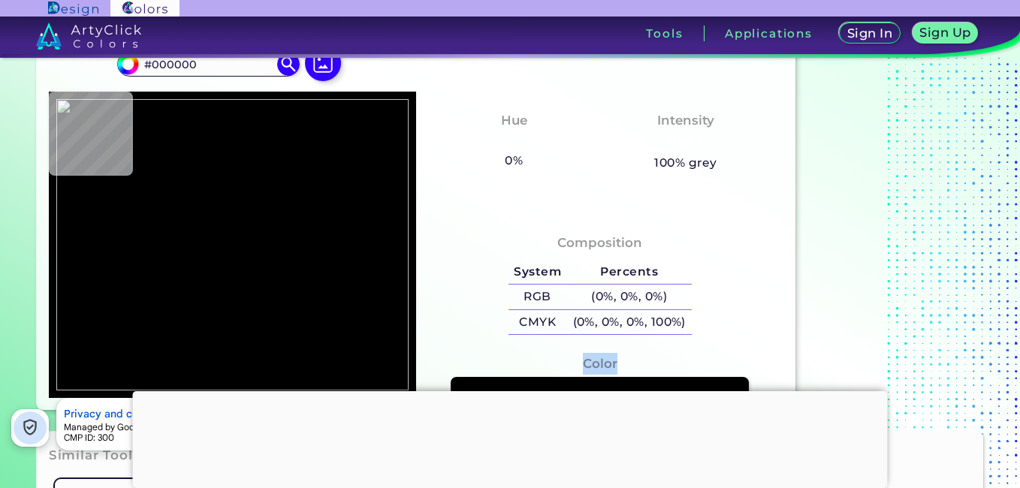
click at [195, 112] on img at bounding box center [232, 245] width 352 height 292
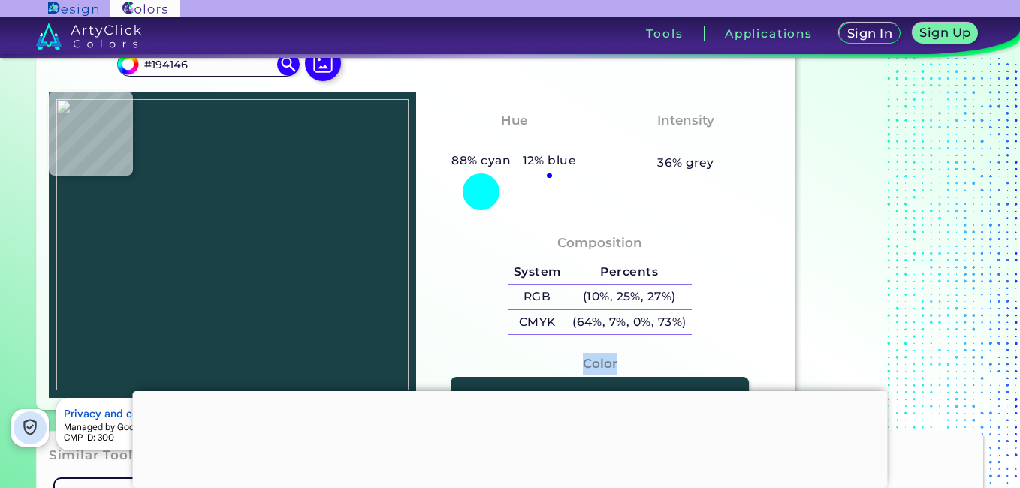
click at [199, 113] on img at bounding box center [232, 245] width 352 height 292
click at [447, 226] on div "Composition System Percents RGB (10%, 25%, 27%) CMYK (64%, 7%, 0%, 73%)" at bounding box center [599, 306] width 367 height 184
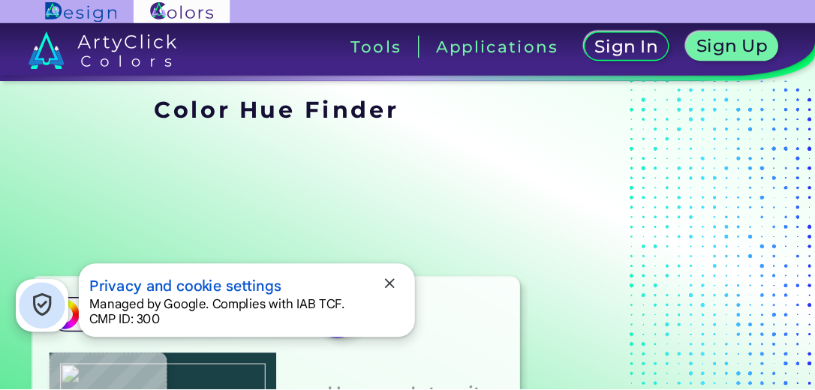
scroll to position [36, 0]
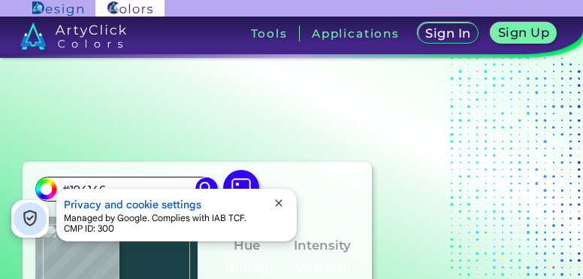
click at [278, 198] on span "close" at bounding box center [279, 203] width 12 height 12
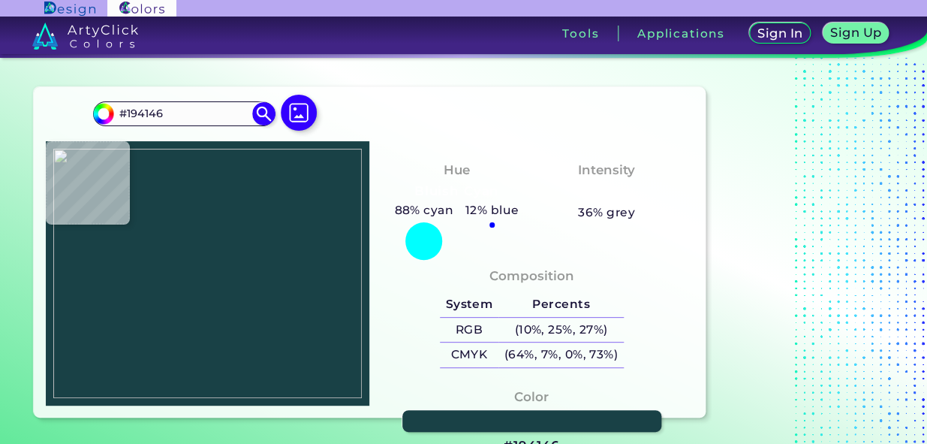
click at [203, 187] on img at bounding box center [207, 274] width 309 height 250
click at [149, 160] on img at bounding box center [207, 274] width 309 height 250
click at [140, 112] on input "#153D3F" at bounding box center [184, 114] width 140 height 20
